Goal: Information Seeking & Learning: Understand process/instructions

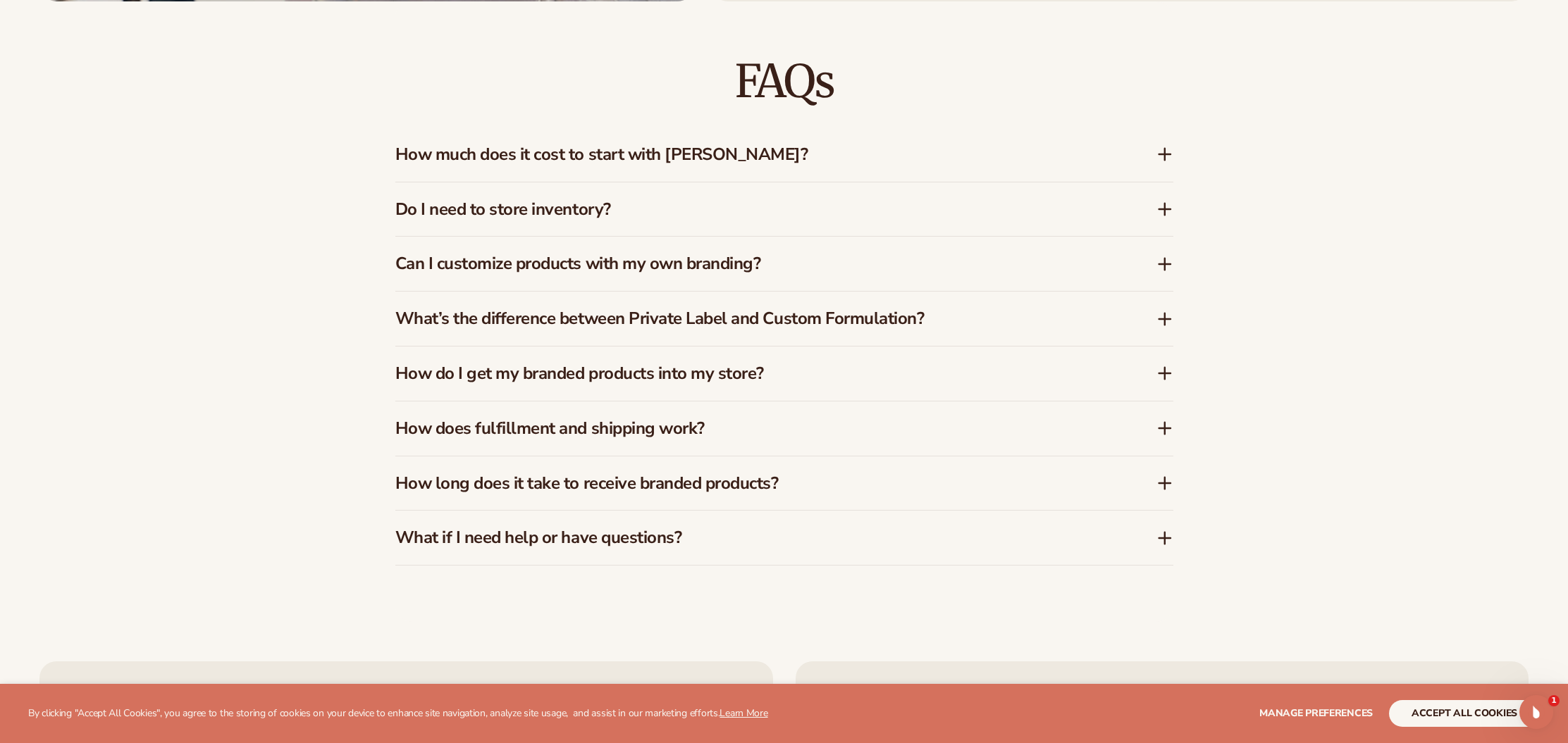
scroll to position [2636, 0]
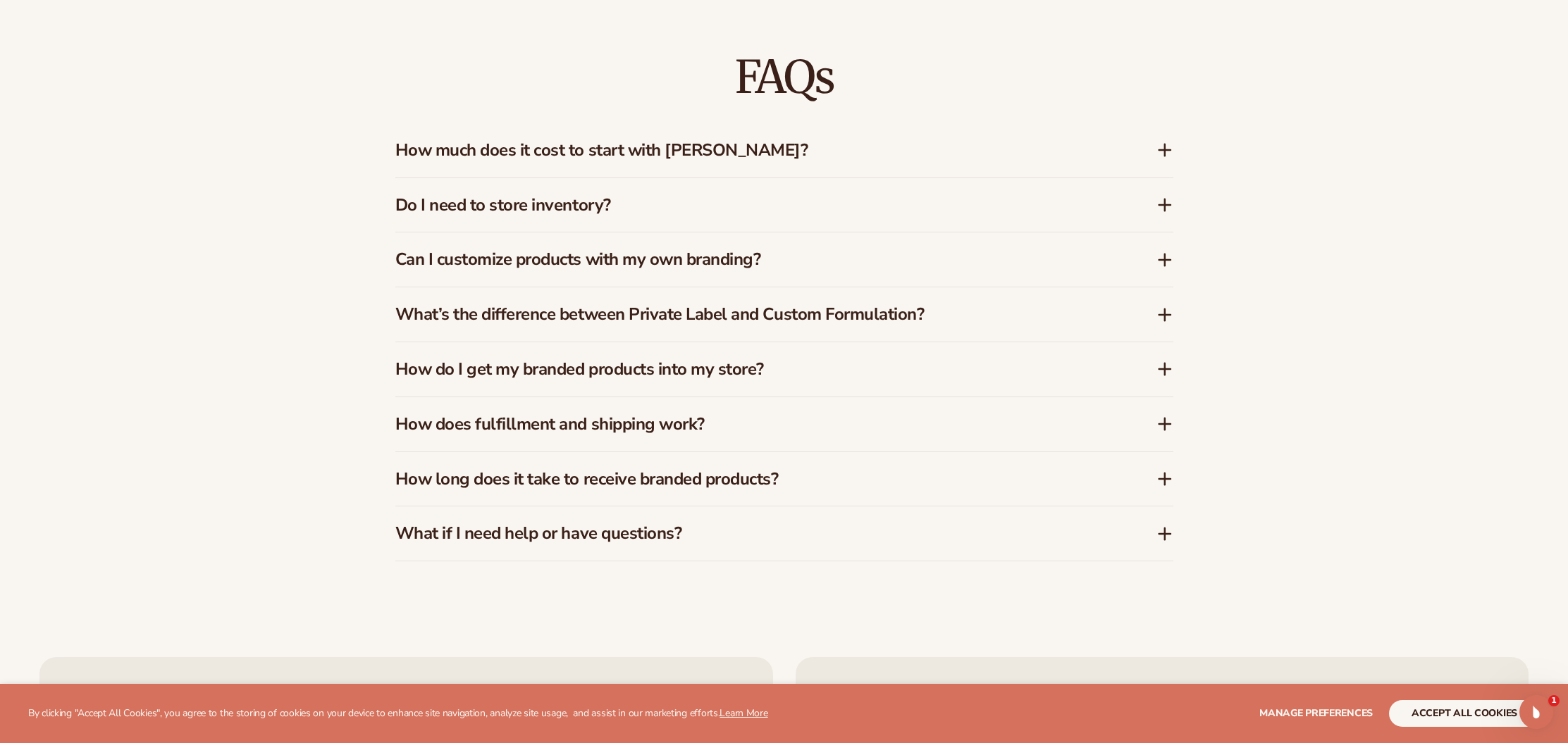
click at [916, 368] on h3 "How do I get my branded products into my store?" at bounding box center [754, 370] width 718 height 20
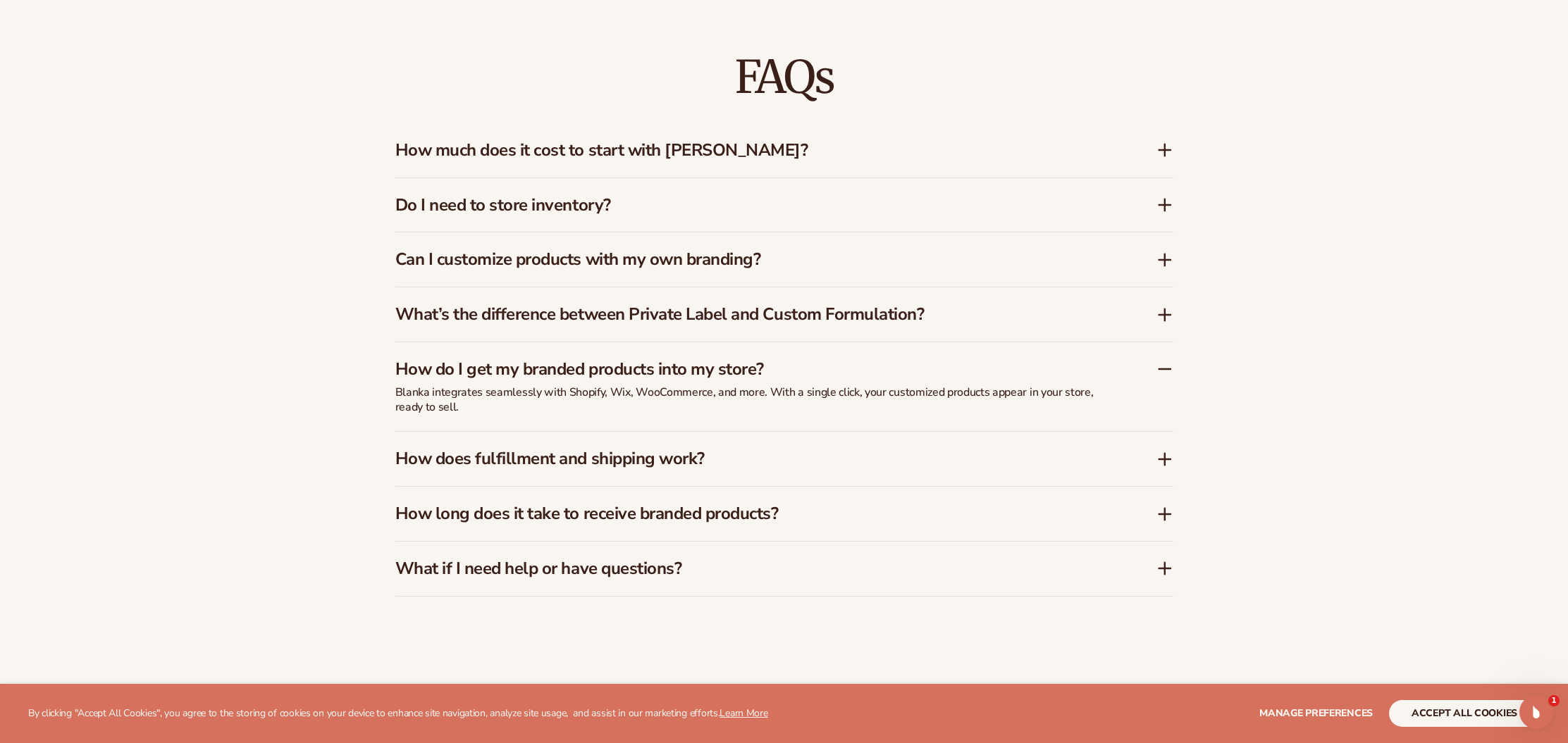
click at [822, 464] on h3 "How does fulfillment and shipping work?" at bounding box center [754, 459] width 718 height 20
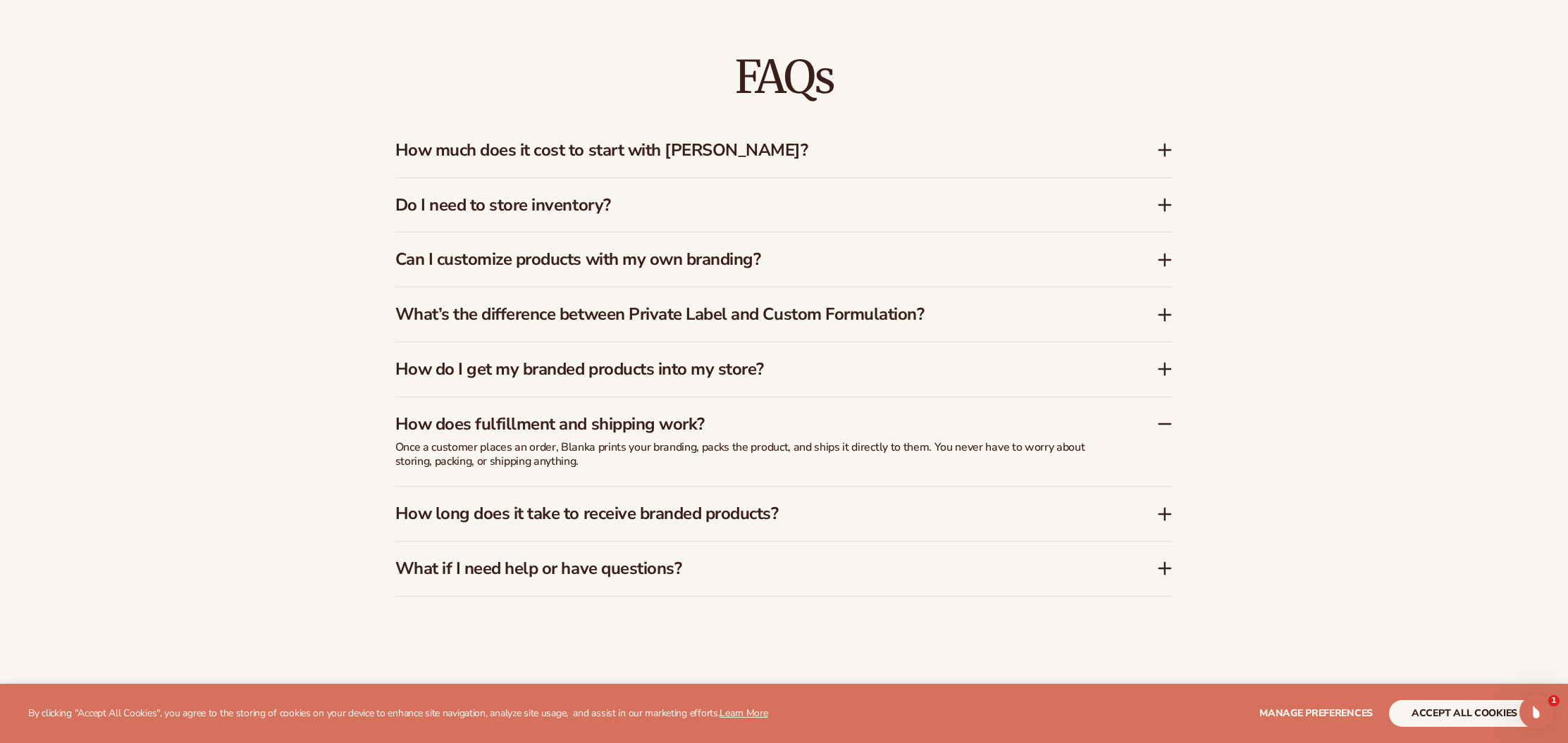
click at [852, 521] on h3 "How long does it take to receive branded products?" at bounding box center [754, 514] width 718 height 20
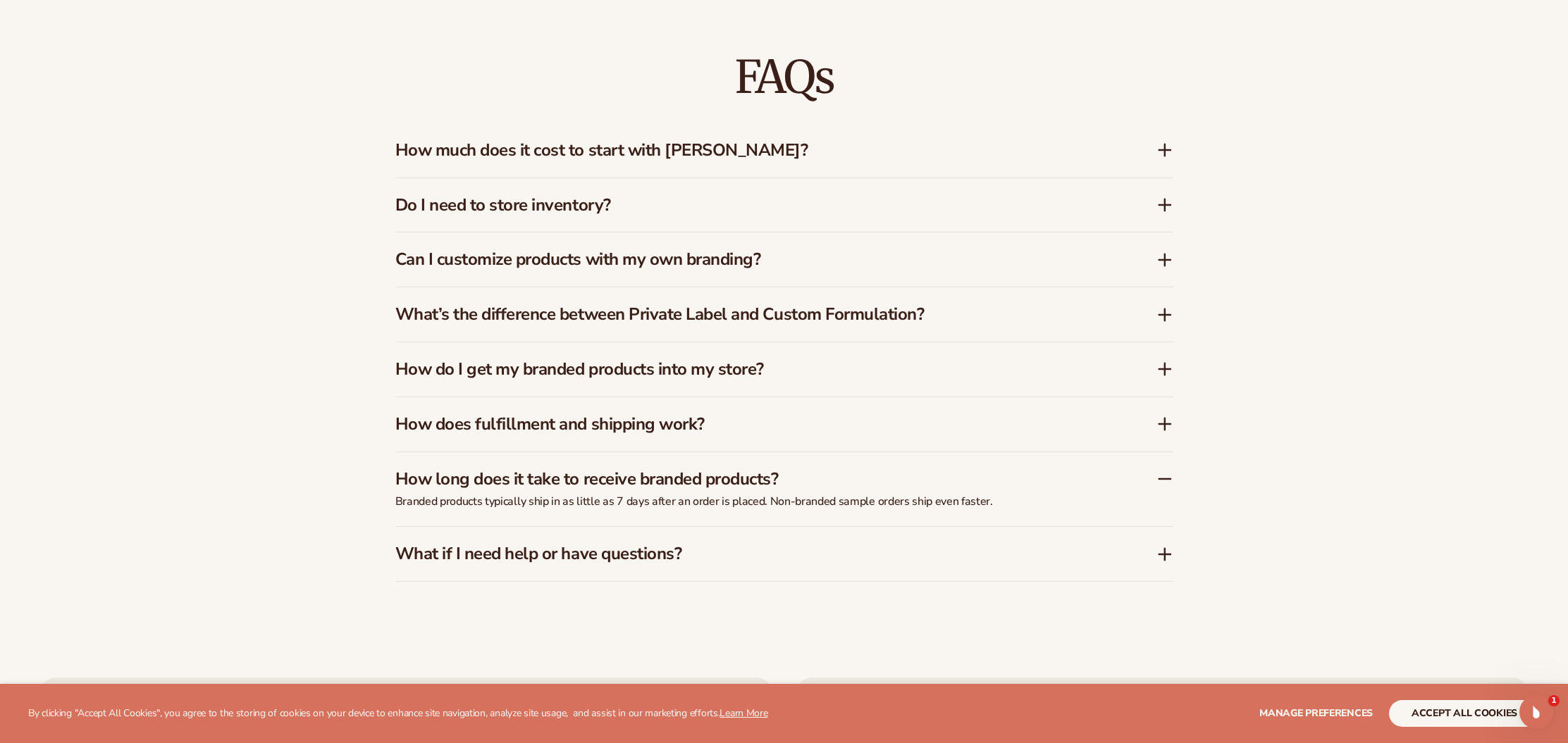
click at [813, 556] on h3 "What if I need help or have questions?" at bounding box center [754, 554] width 718 height 20
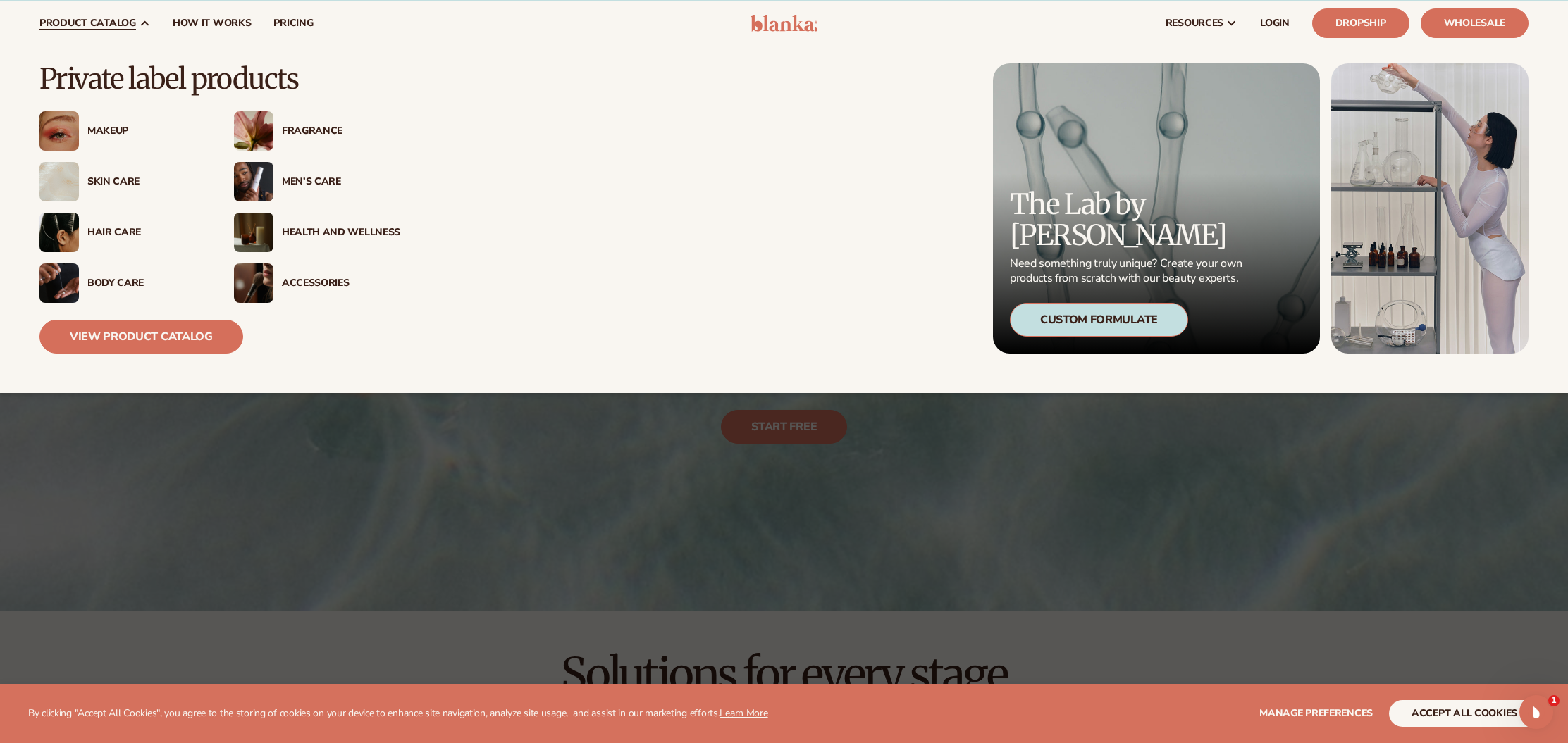
scroll to position [7, 0]
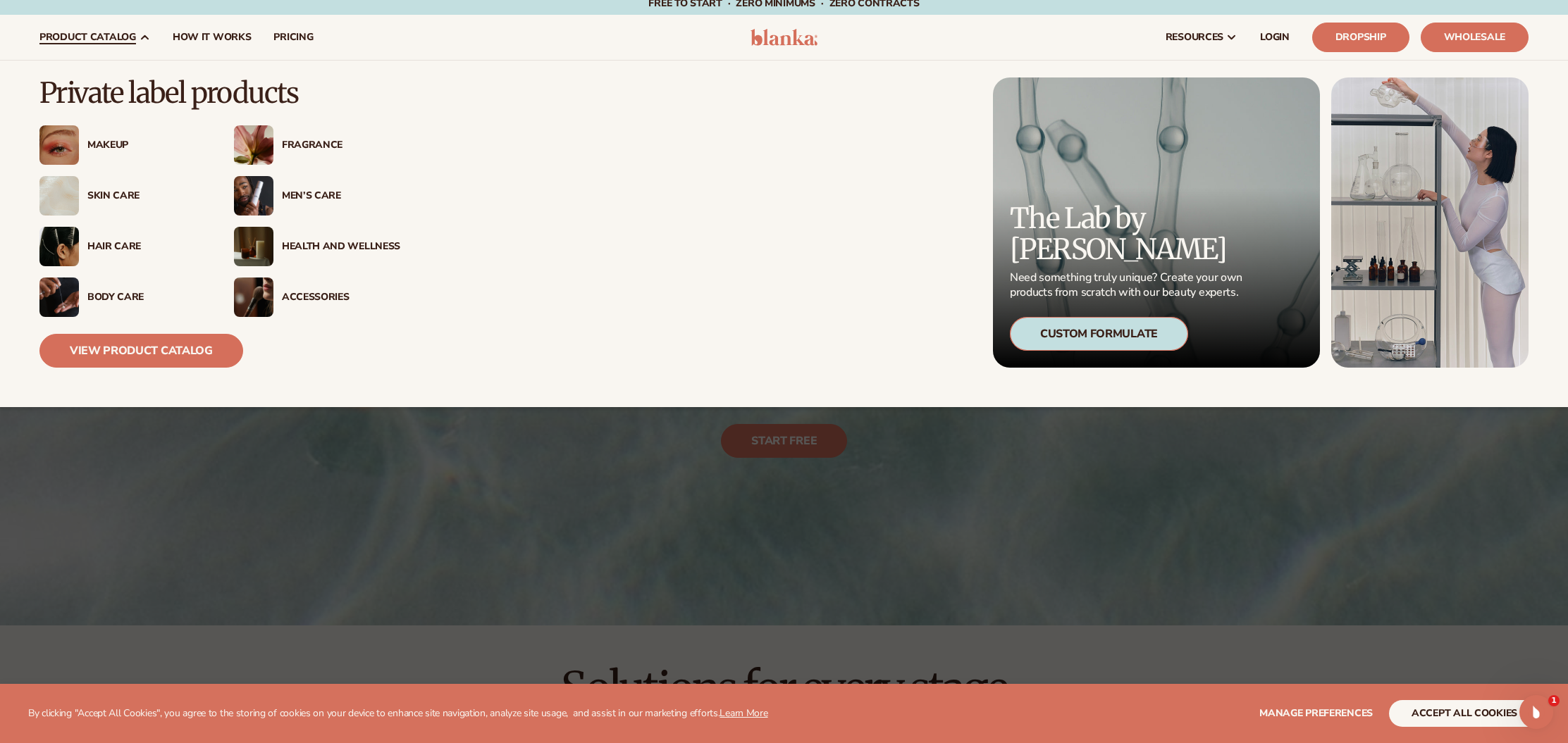
click at [1104, 333] on div "Custom Formulate" at bounding box center [1099, 334] width 178 height 34
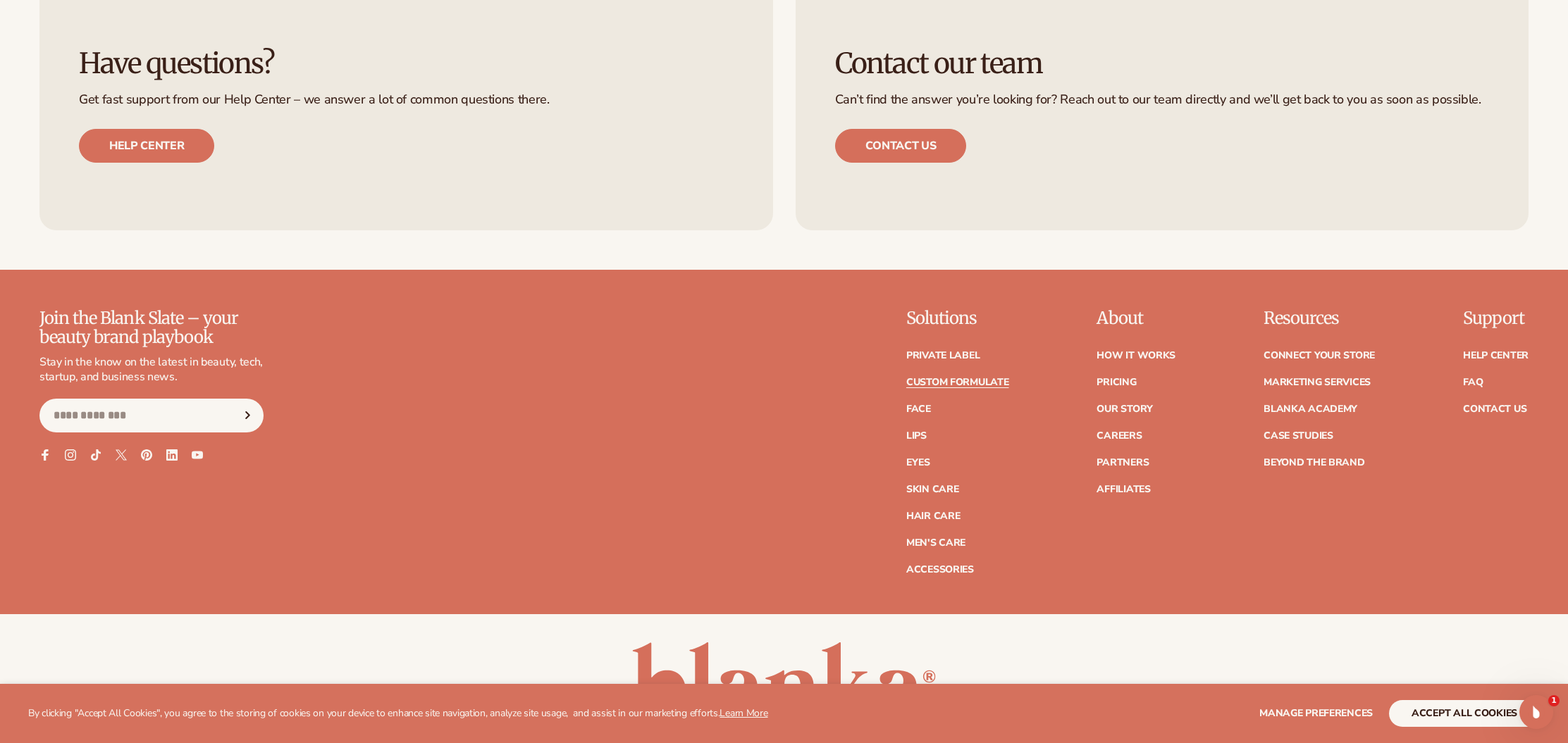
scroll to position [2050, 0]
